Goal: Navigation & Orientation: Find specific page/section

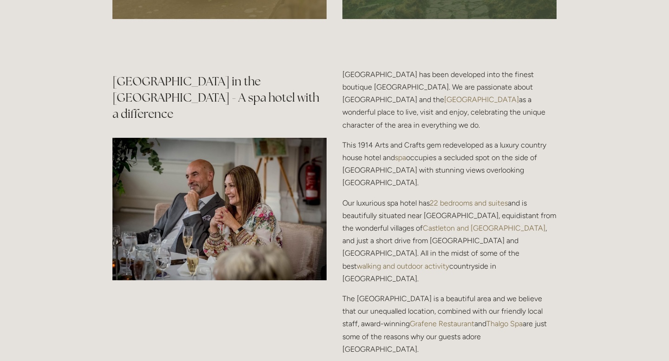
scroll to position [1160, 0]
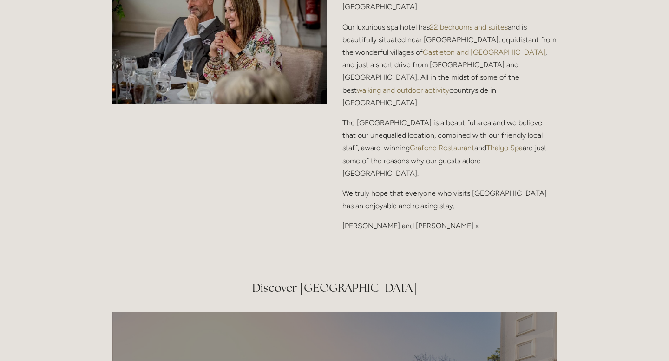
scroll to position [1282, 0]
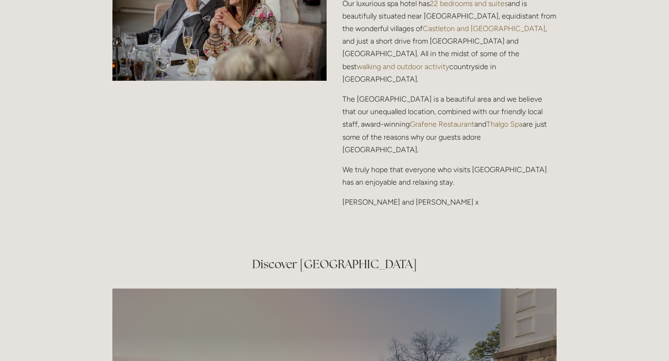
click at [598, 145] on div "Rooms Rooms Your Stay Book a stay Offers Spa" at bounding box center [334, 305] width 669 height 3175
click at [601, 221] on div "Rooms Rooms Your Stay Book a stay Offers Spa" at bounding box center [334, 305] width 669 height 3175
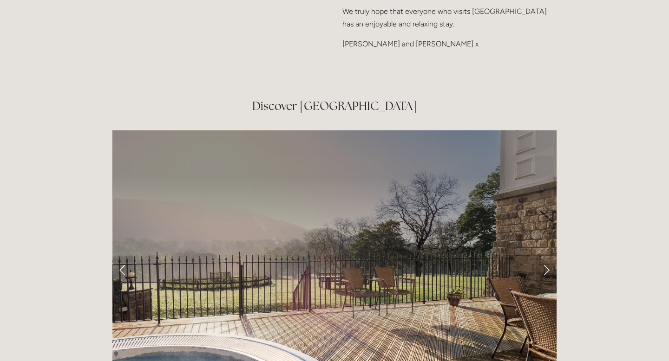
scroll to position [1496, 0]
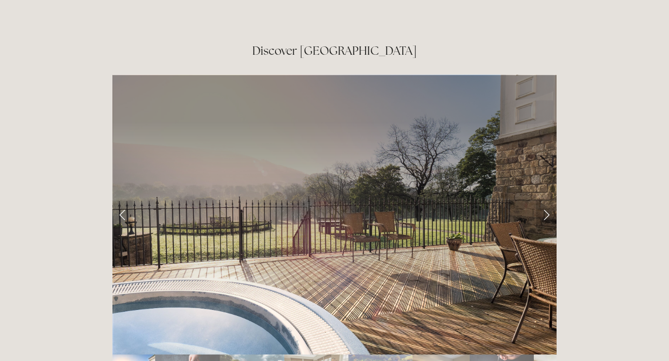
click at [547, 201] on link "Next Slide" at bounding box center [546, 215] width 20 height 28
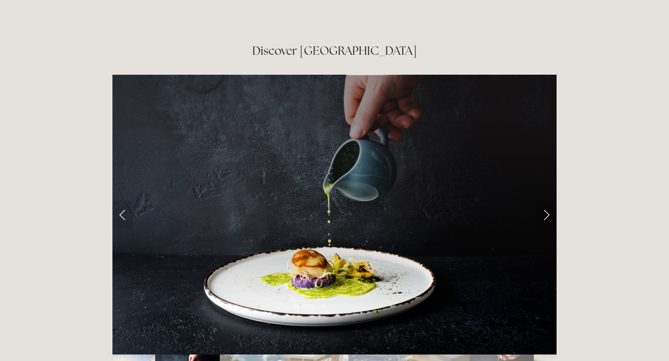
click at [551, 201] on link "Next Slide" at bounding box center [546, 215] width 20 height 28
click at [547, 201] on link "Next Slide" at bounding box center [546, 215] width 20 height 28
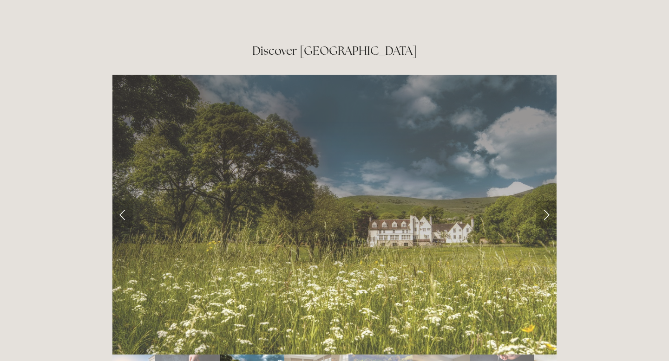
click at [546, 201] on link "Next Slide" at bounding box center [546, 215] width 20 height 28
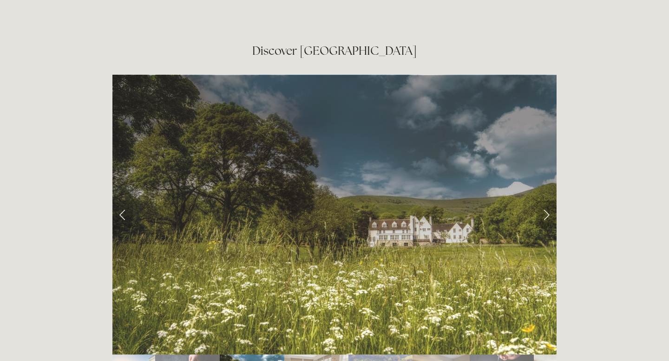
click at [546, 201] on link "Next Slide" at bounding box center [546, 215] width 20 height 28
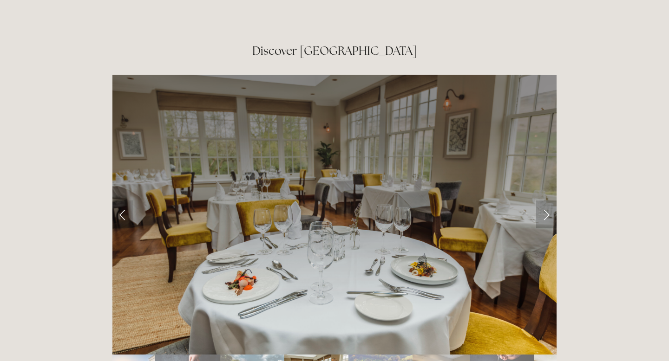
click at [543, 201] on link "Next Slide" at bounding box center [546, 215] width 20 height 28
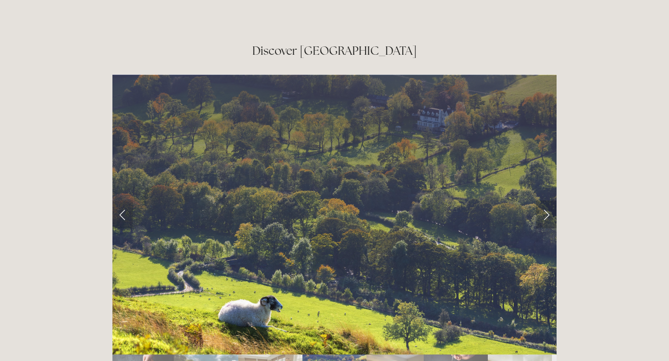
click at [543, 201] on link "Next Slide" at bounding box center [546, 215] width 20 height 28
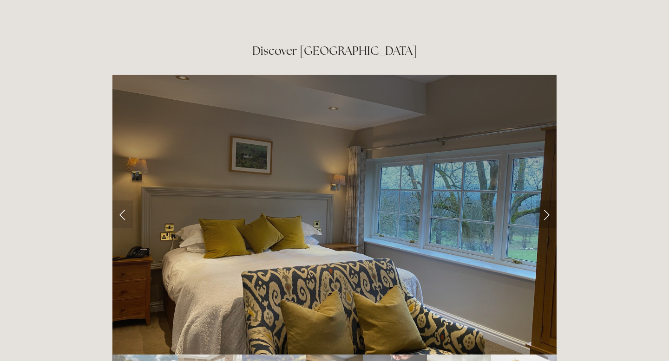
click at [543, 201] on link "Next Slide" at bounding box center [546, 215] width 20 height 28
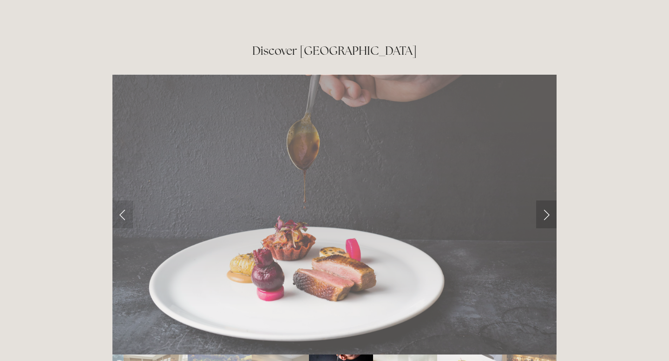
click at [543, 201] on link "Next Slide" at bounding box center [546, 215] width 20 height 28
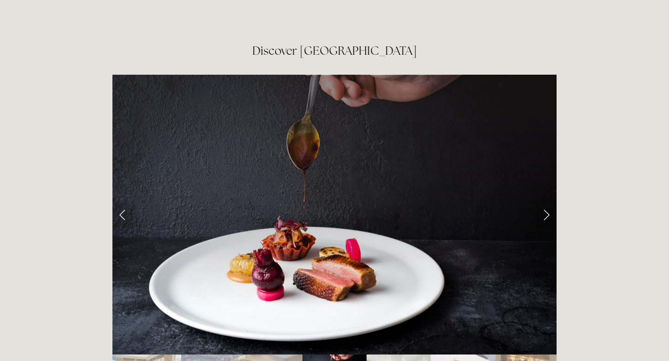
click at [543, 201] on link "Next Slide" at bounding box center [546, 215] width 20 height 28
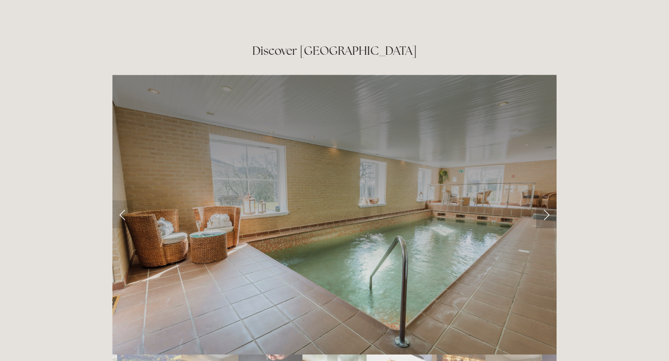
click at [548, 201] on link "Next Slide" at bounding box center [546, 215] width 20 height 28
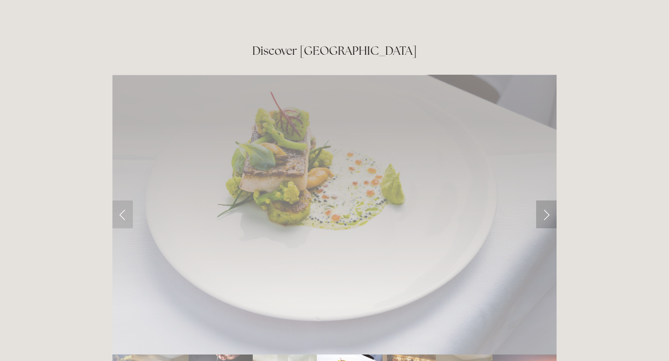
click at [548, 201] on link "Next Slide" at bounding box center [546, 215] width 20 height 28
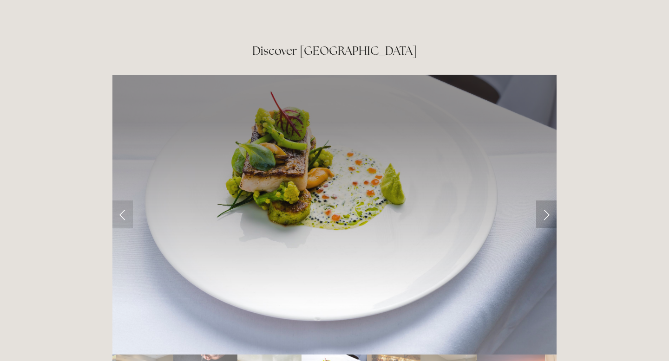
click at [548, 201] on link "Next Slide" at bounding box center [546, 215] width 20 height 28
click at [542, 201] on link "Next Slide" at bounding box center [546, 215] width 20 height 28
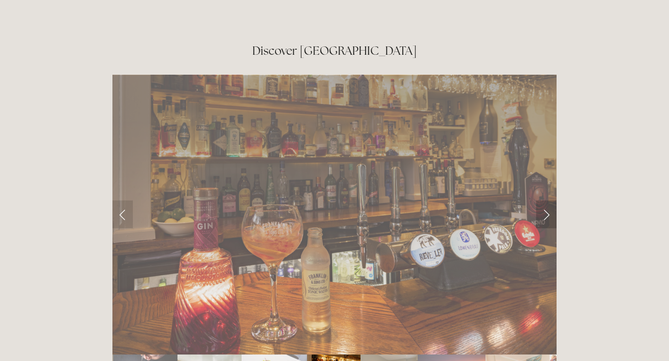
click at [542, 201] on link "Next Slide" at bounding box center [546, 215] width 20 height 28
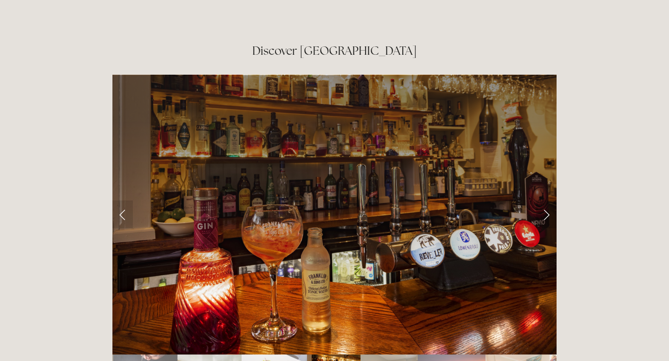
click at [548, 201] on link "Next Slide" at bounding box center [546, 215] width 20 height 28
